Goal: Task Accomplishment & Management: Use online tool/utility

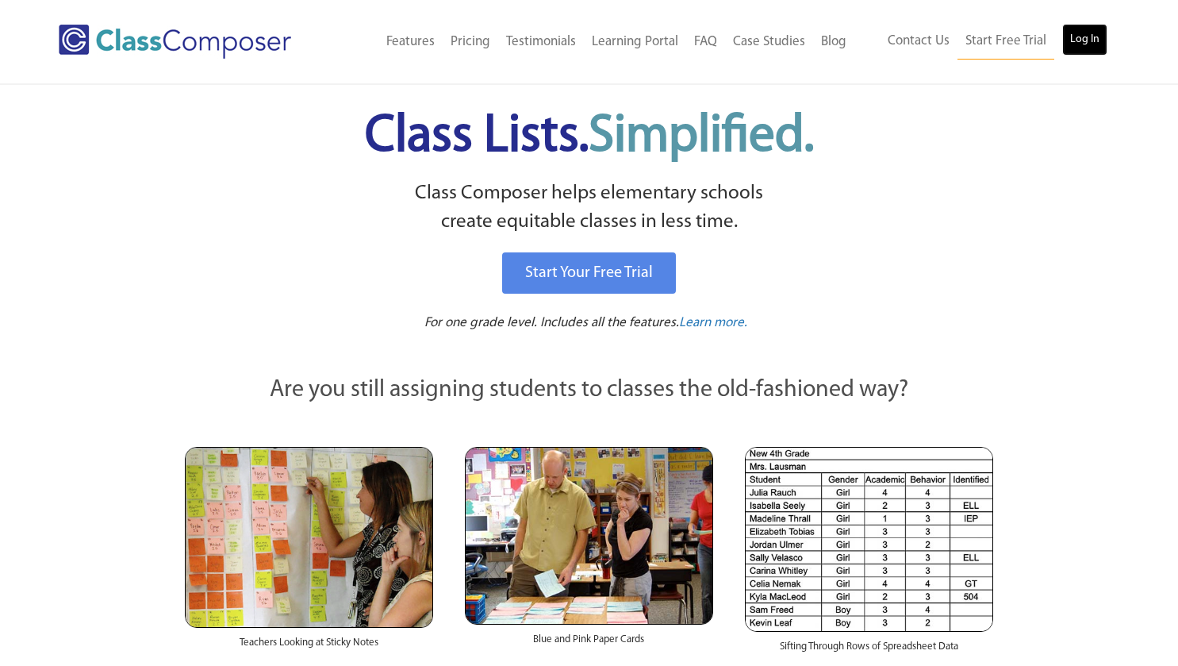
click at [1080, 37] on link "Log In" at bounding box center [1085, 40] width 45 height 32
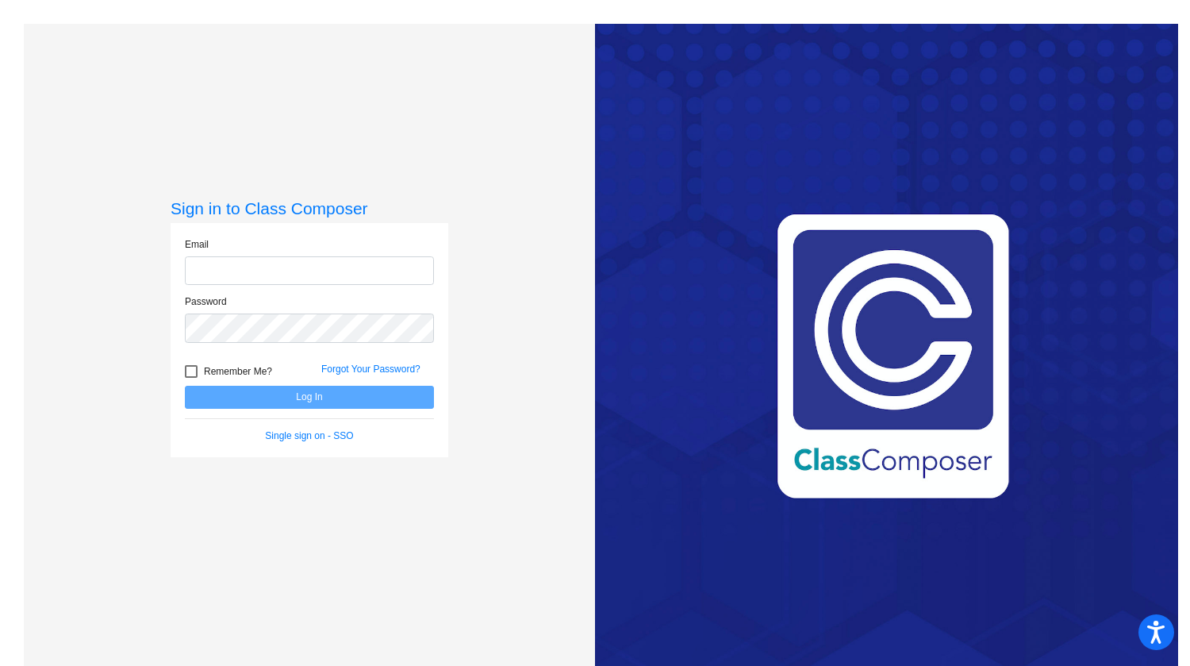
type input "[EMAIL_ADDRESS][DOMAIN_NAME]"
click at [408, 394] on button "Log In" at bounding box center [309, 397] width 249 height 23
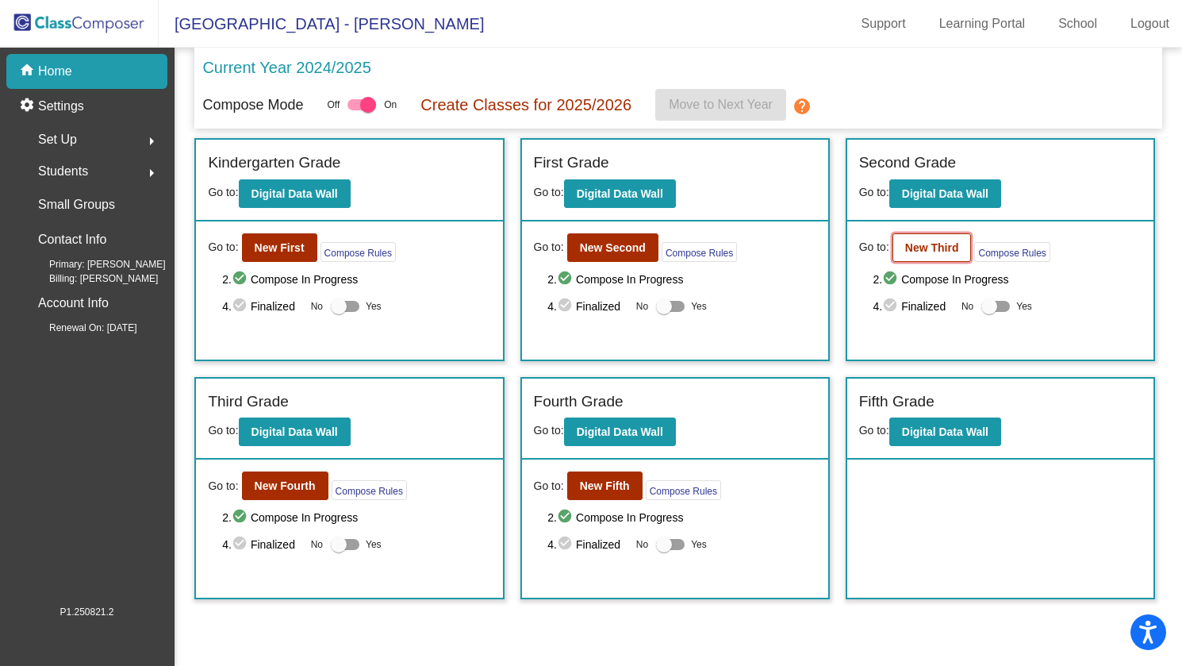
click at [933, 251] on b "New Third" at bounding box center [932, 247] width 54 height 13
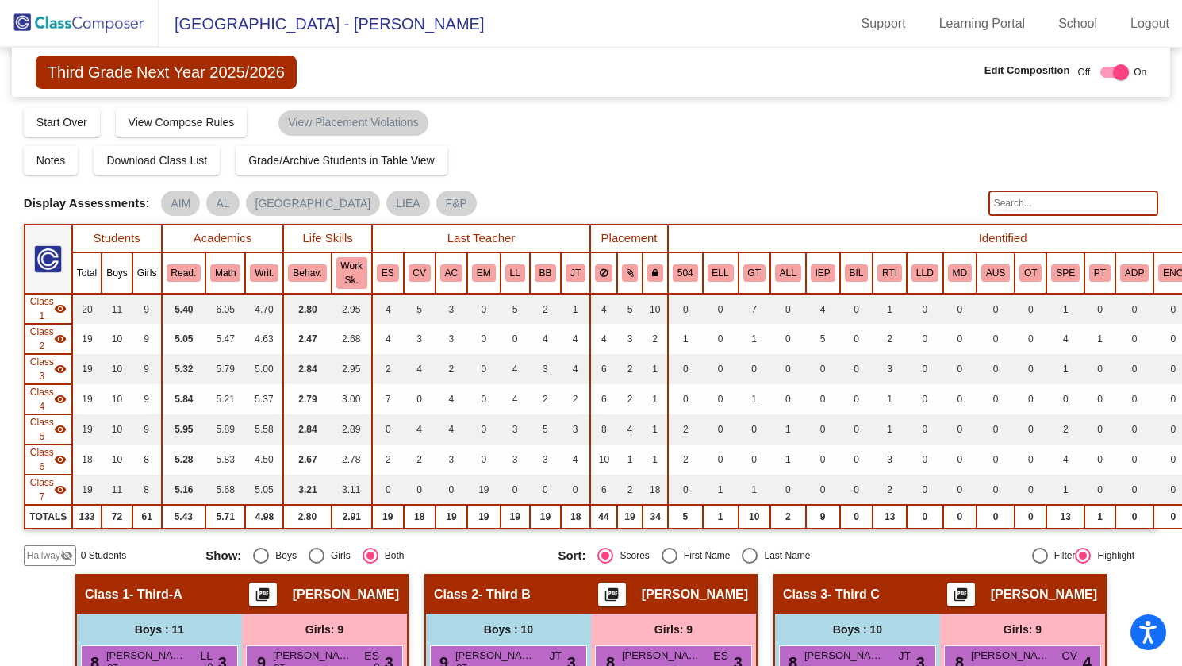
click at [1017, 199] on input "text" at bounding box center [1074, 202] width 171 height 25
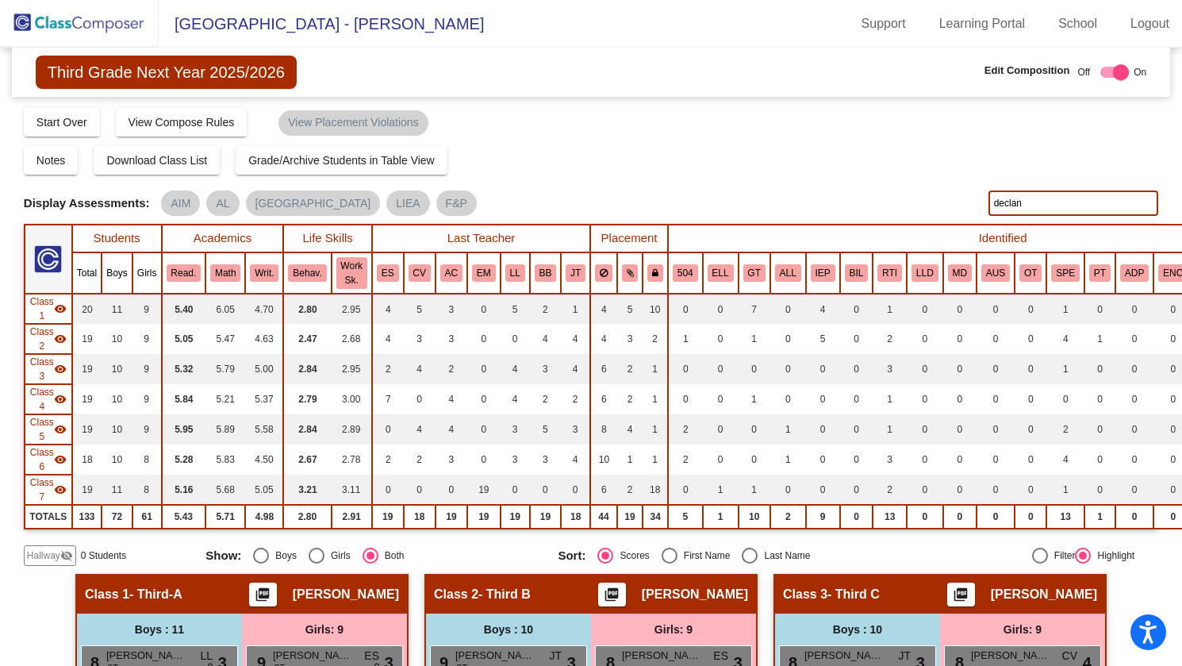
type input "declan"
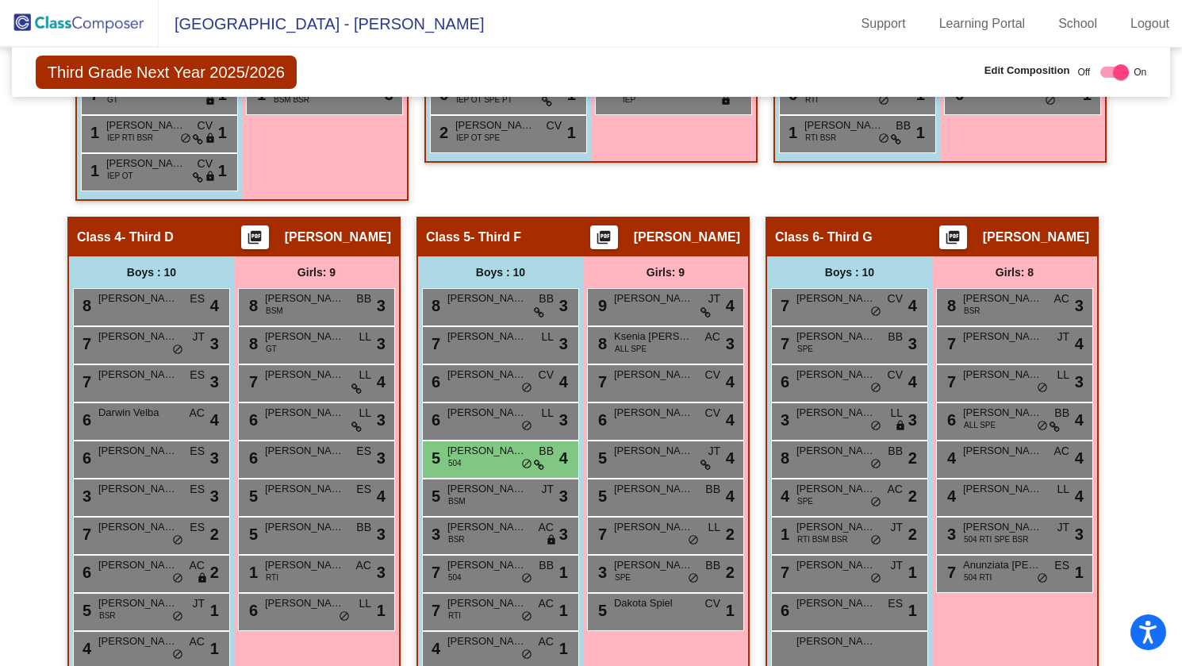
scroll to position [952, 0]
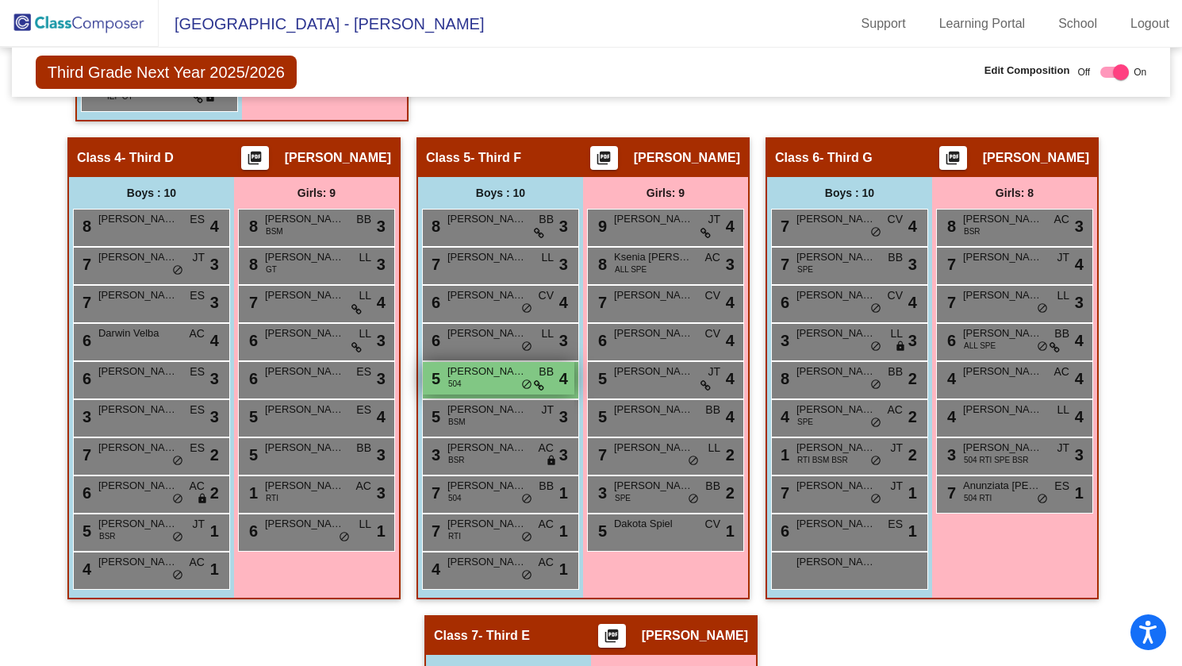
click at [491, 369] on span "[PERSON_NAME]" at bounding box center [487, 371] width 79 height 16
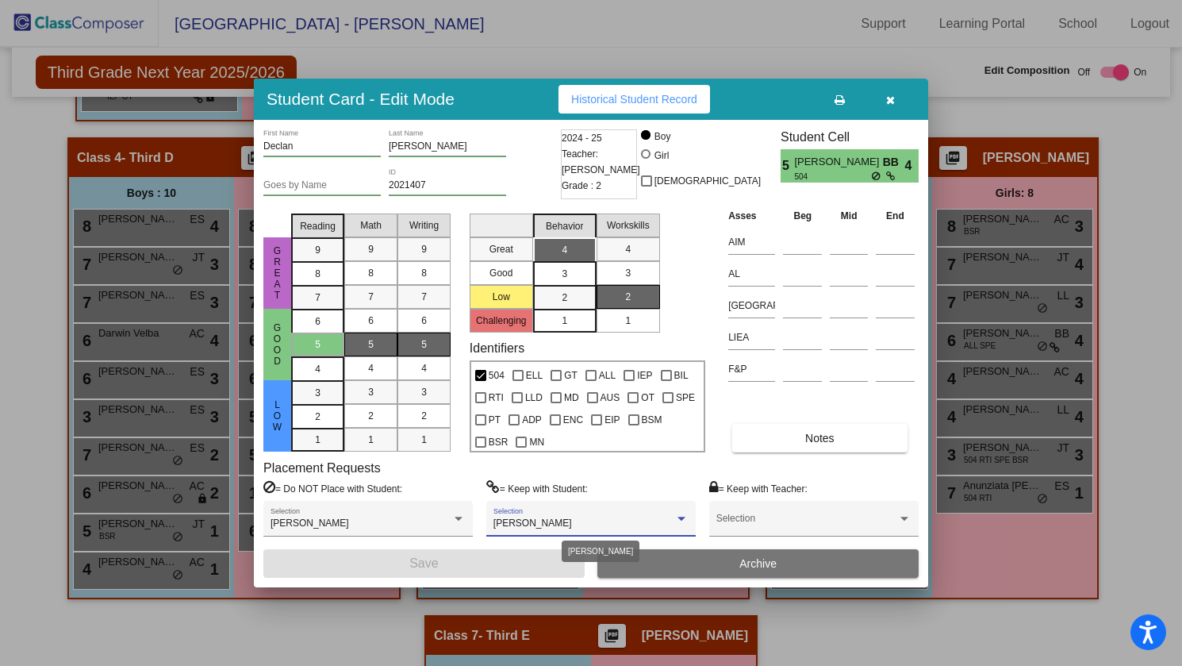
click at [679, 517] on div at bounding box center [682, 519] width 8 height 4
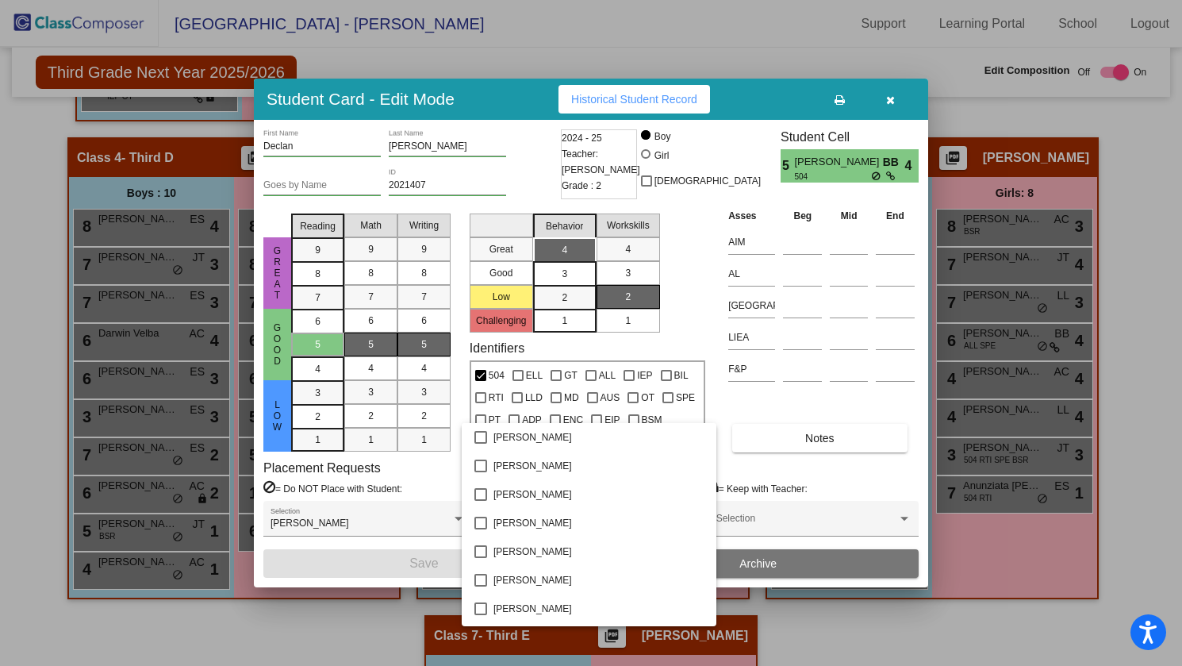
scroll to position [3369, 0]
click at [888, 98] on div at bounding box center [591, 333] width 1182 height 666
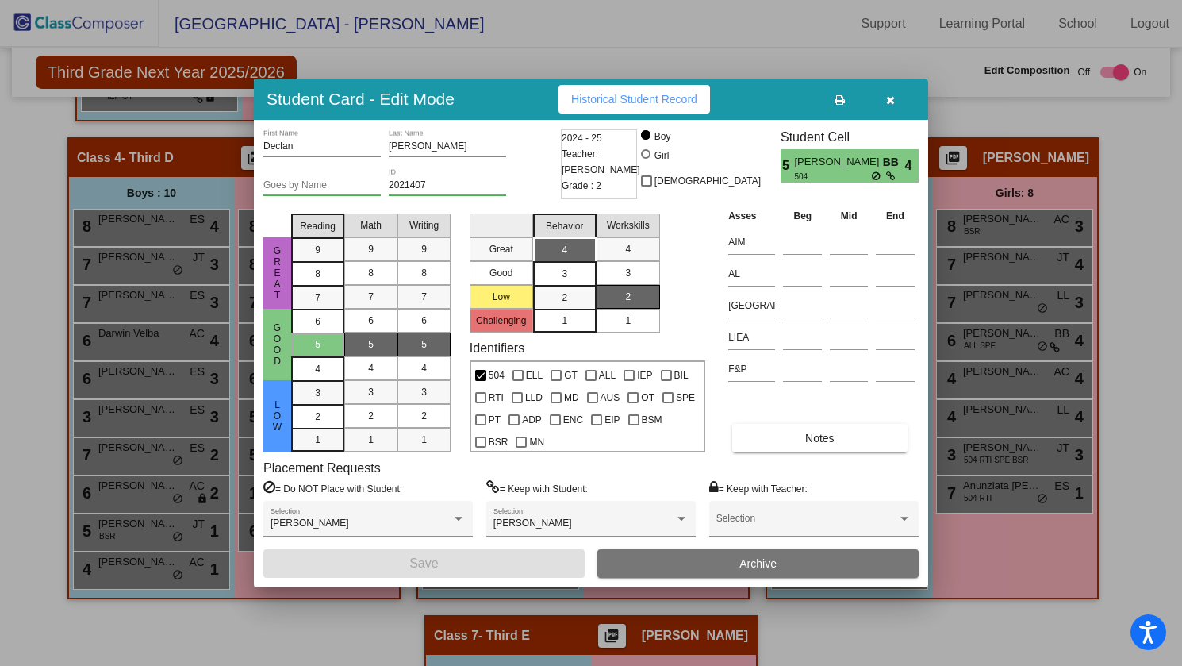
click at [888, 98] on icon "button" at bounding box center [890, 99] width 9 height 11
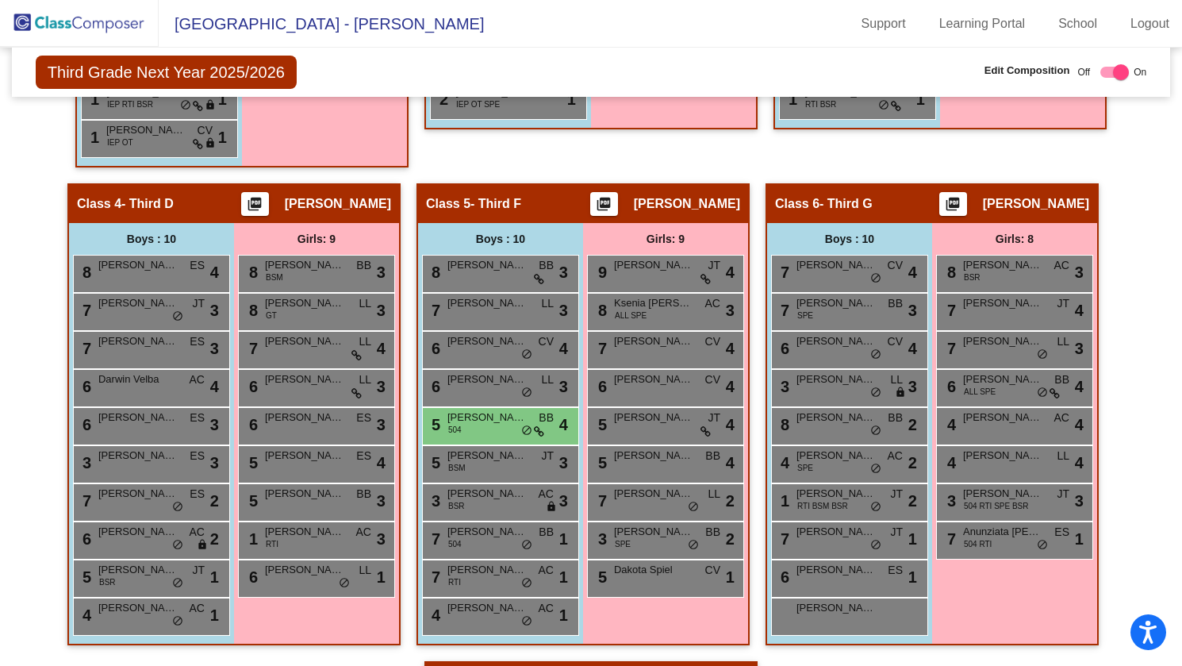
scroll to position [952, 0]
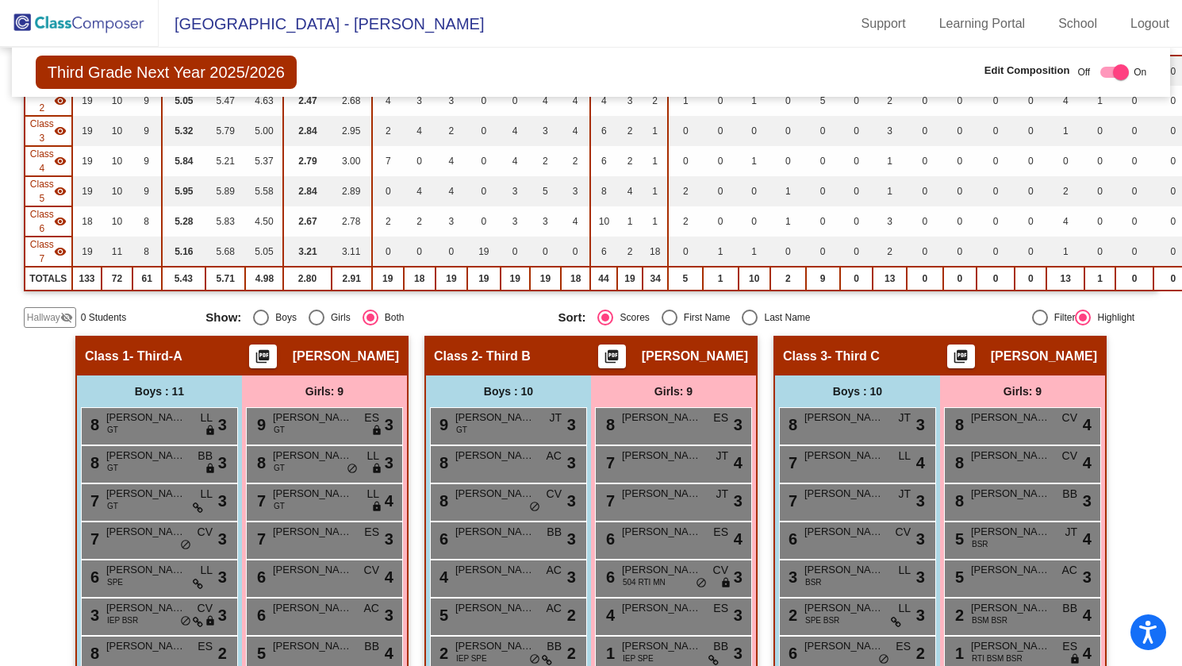
scroll to position [0, 0]
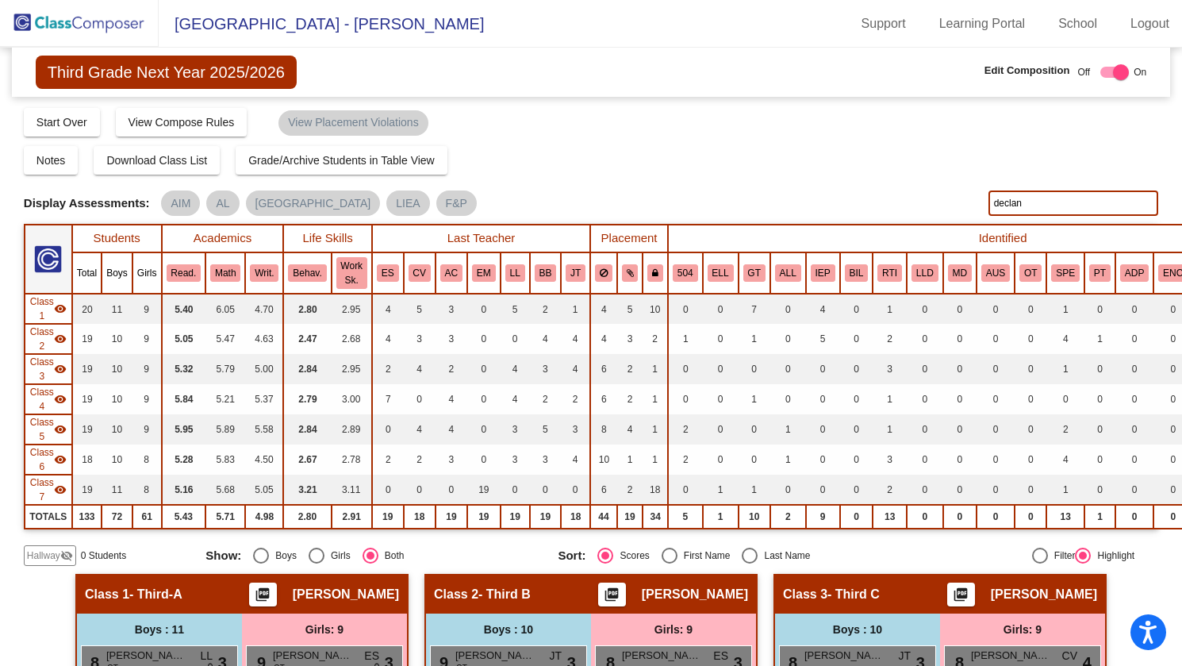
click at [870, 135] on div "Compose Start Over Submit Classes Compose has been submitted Check for Incomple…" at bounding box center [591, 121] width 1135 height 30
